Goal: Information Seeking & Learning: Find specific page/section

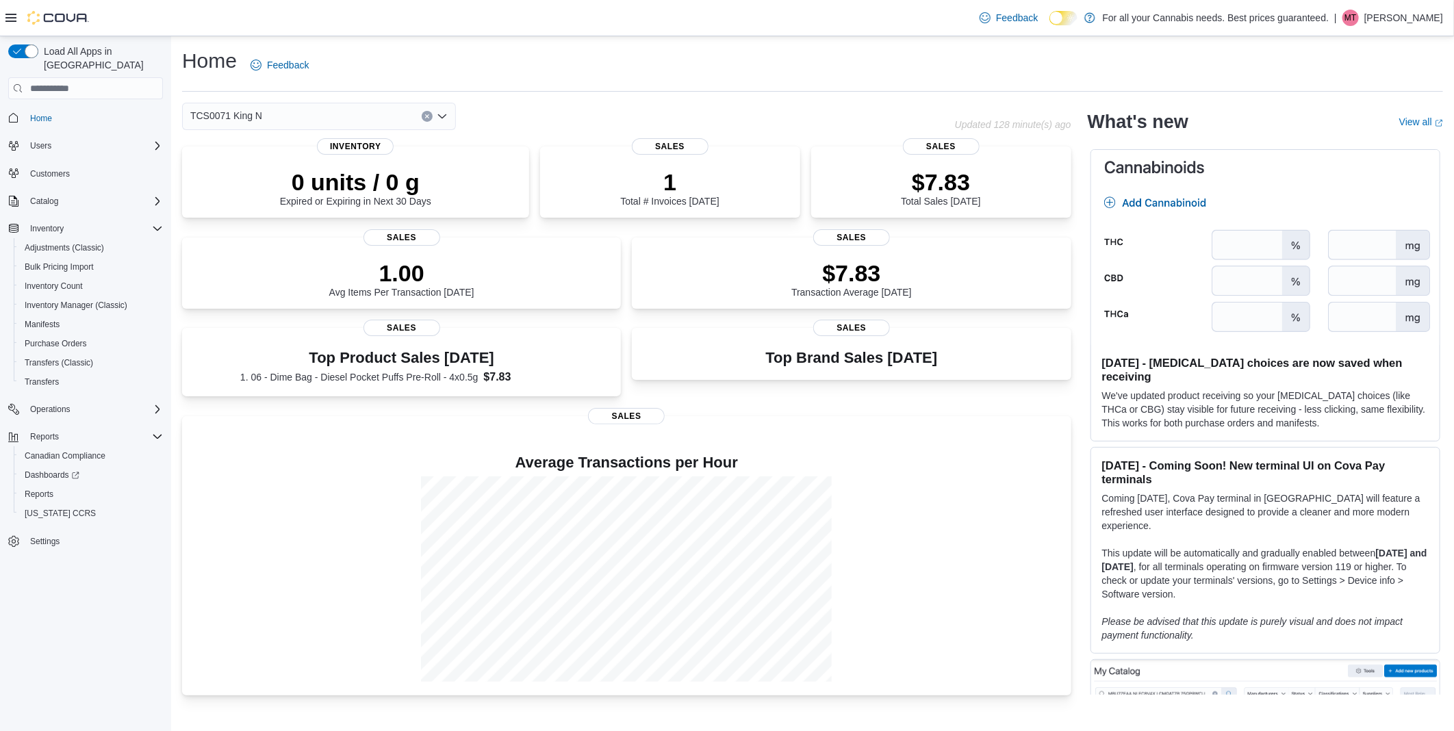
click at [69, 624] on div "Load All Apps in New Hub Home Users Customers Catalog Inventory Adjustments (Cl…" at bounding box center [85, 387] width 171 height 702
click at [57, 300] on span "Inventory Manager (Classic)" at bounding box center [76, 305] width 103 height 11
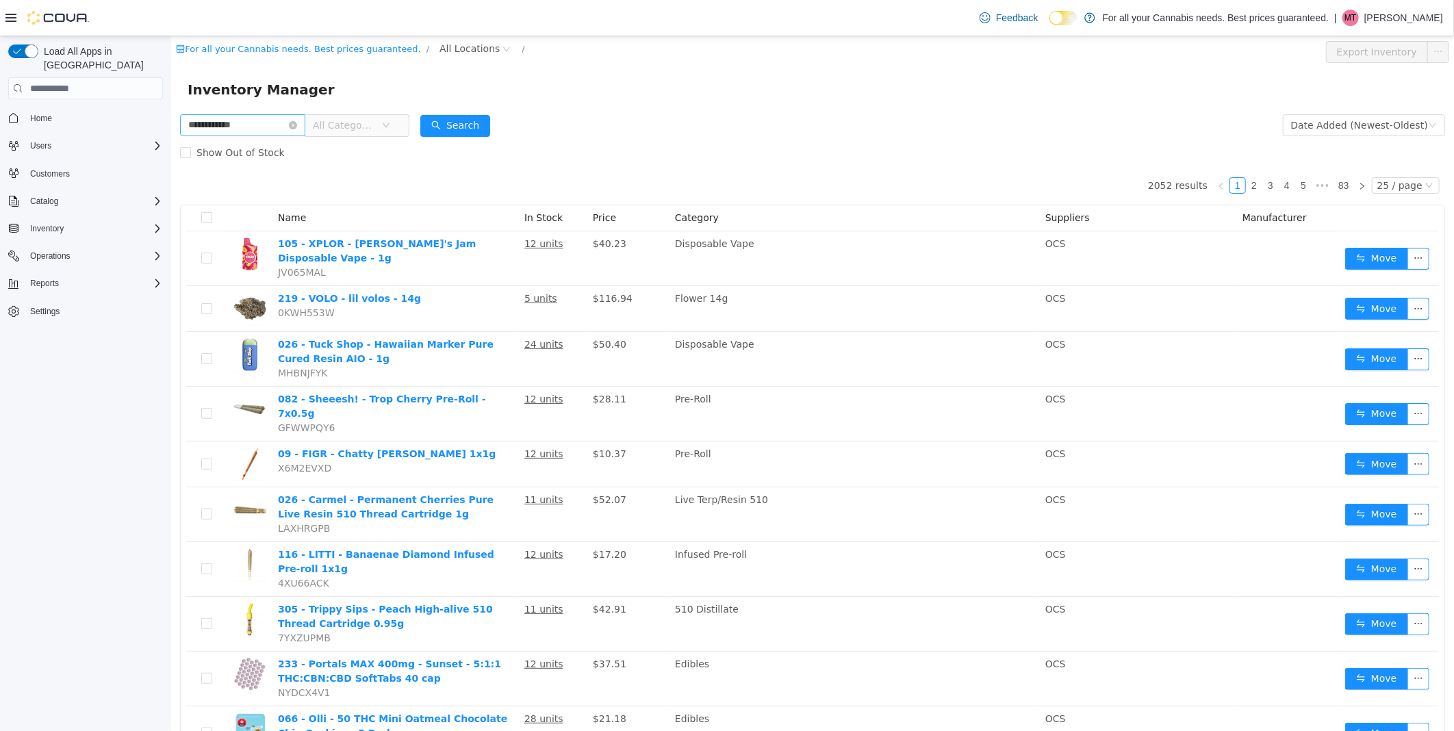
type input "**********"
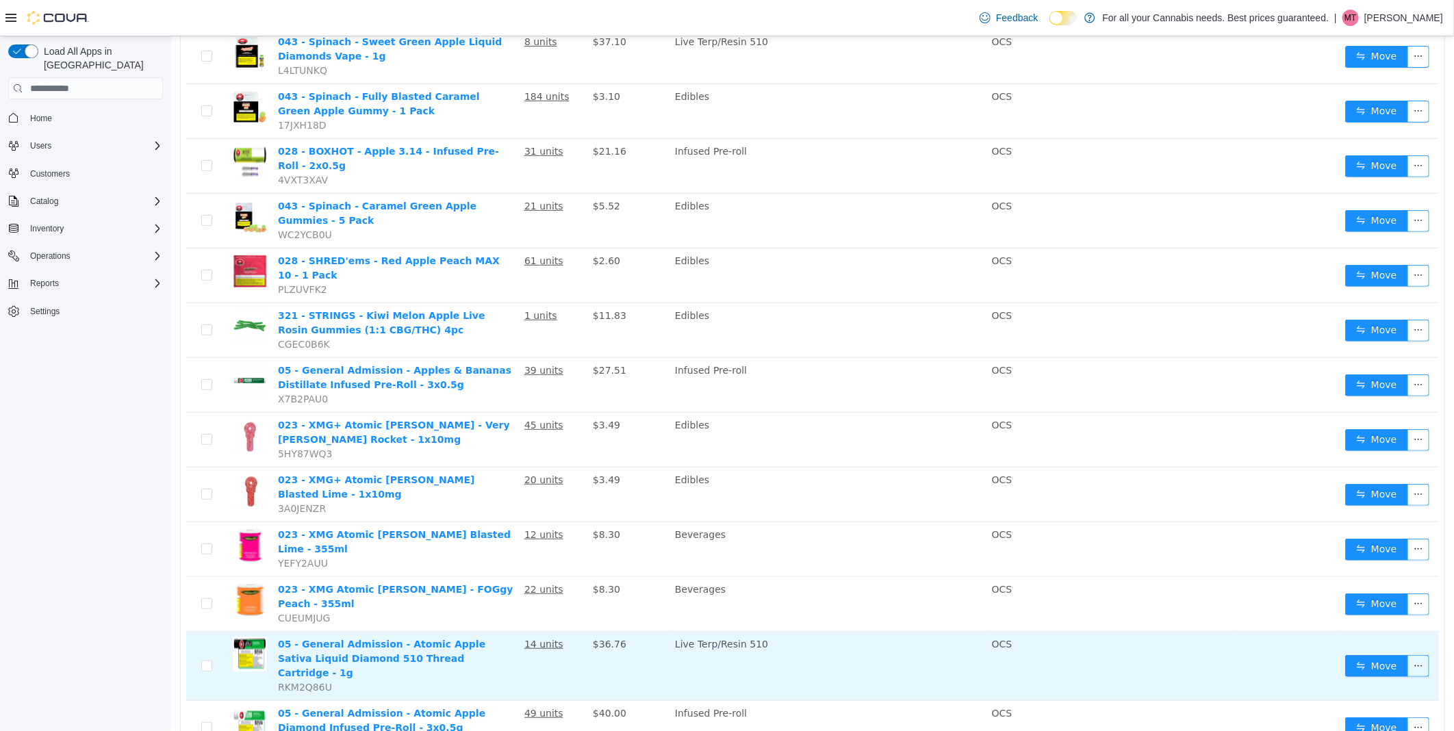
scroll to position [304, 0]
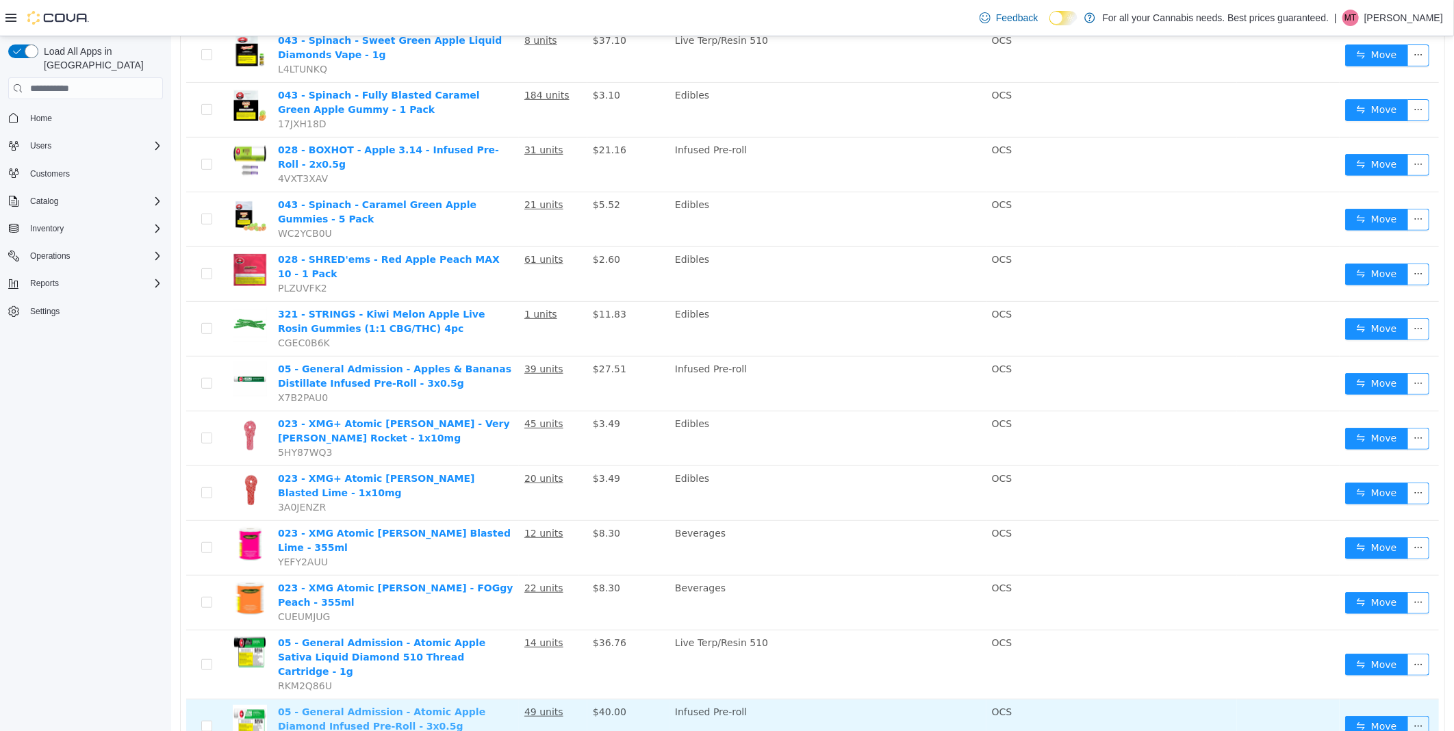
click at [470, 706] on link "05 - General Admission - Atomic Apple Diamond Infused Pre-Roll - 3x0.5g" at bounding box center [380, 718] width 207 height 25
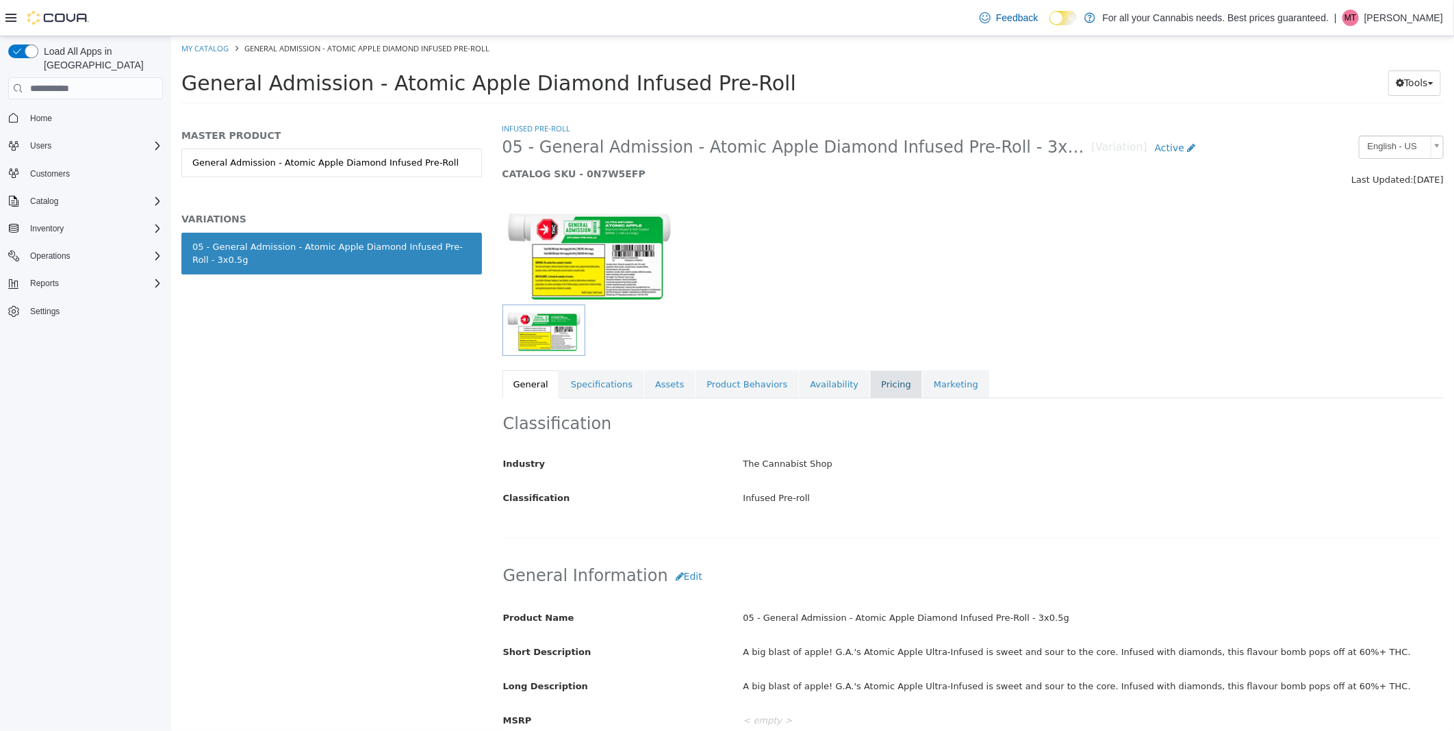
click at [869, 383] on link "Pricing" at bounding box center [895, 384] width 52 height 29
